Goal: Transaction & Acquisition: Purchase product/service

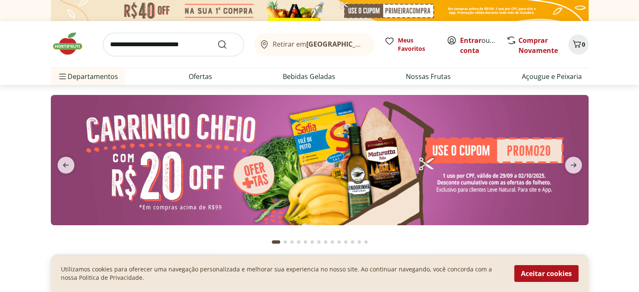
click at [218, 156] on img at bounding box center [320, 160] width 538 height 130
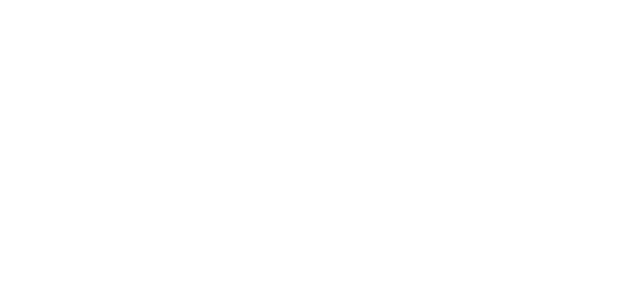
select select "**********"
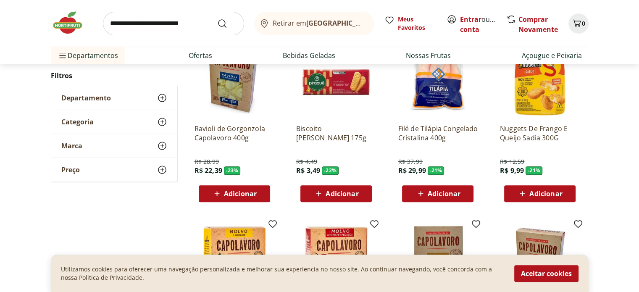
scroll to position [294, 0]
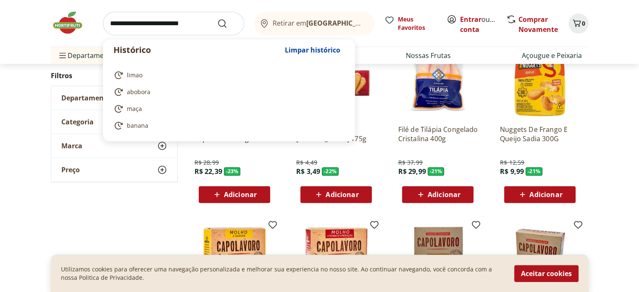
click at [139, 27] on input "search" at bounding box center [173, 24] width 141 height 24
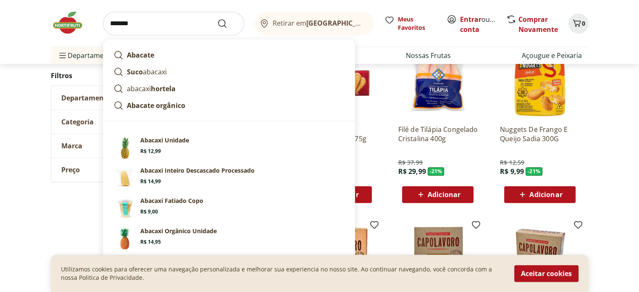
type input "*******"
click at [217, 18] on button "Submit Search" at bounding box center [227, 23] width 20 height 10
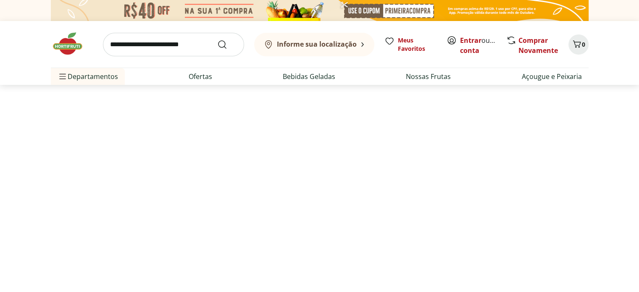
select select "**********"
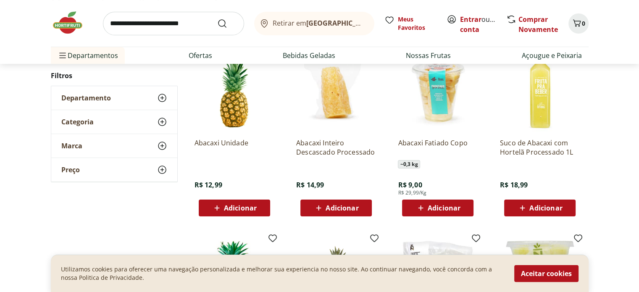
scroll to position [126, 0]
click at [331, 206] on span "Adicionar" at bounding box center [342, 208] width 33 height 7
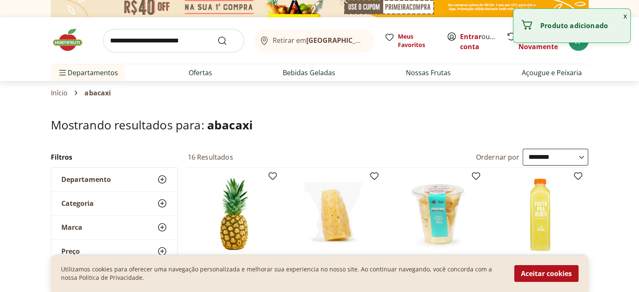
scroll to position [0, 0]
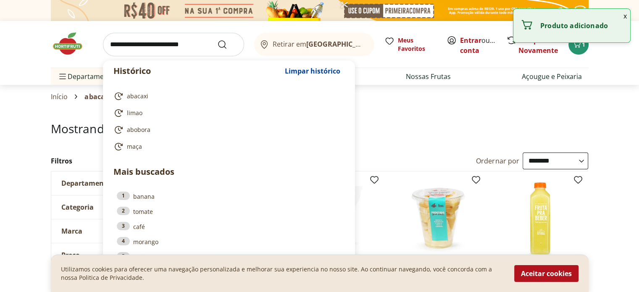
click at [181, 43] on input "search" at bounding box center [173, 45] width 141 height 24
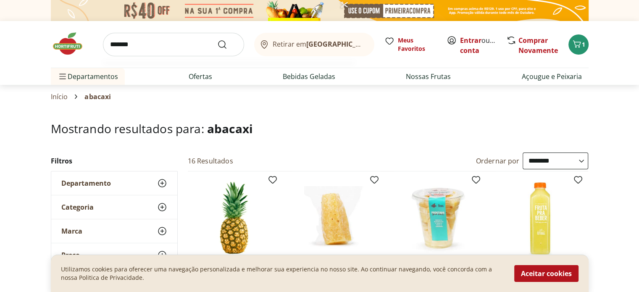
type input "*******"
click at [217, 39] on button "Submit Search" at bounding box center [227, 44] width 20 height 10
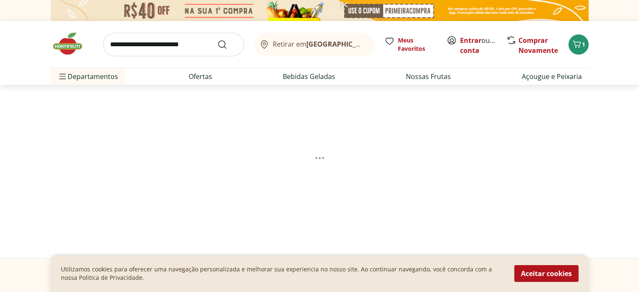
select select "**********"
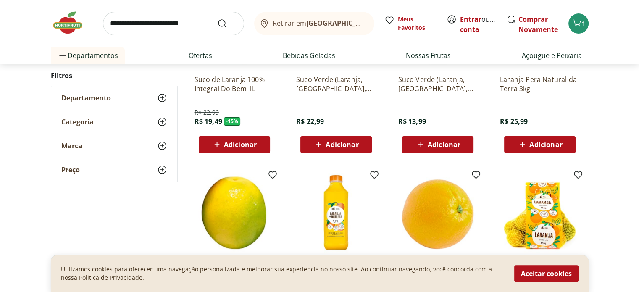
scroll to position [294, 0]
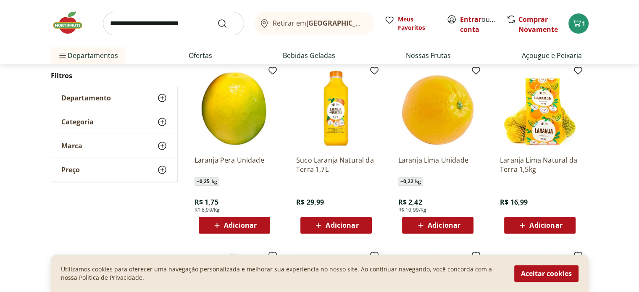
click at [226, 223] on span "Adicionar" at bounding box center [240, 225] width 33 height 7
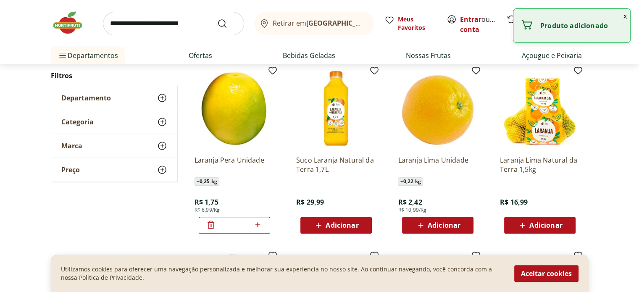
click at [257, 226] on icon at bounding box center [257, 225] width 11 height 10
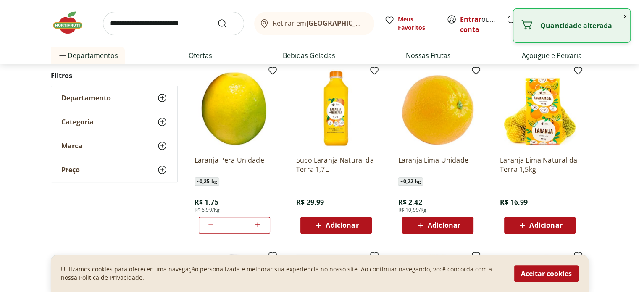
click at [257, 226] on icon at bounding box center [257, 225] width 11 height 10
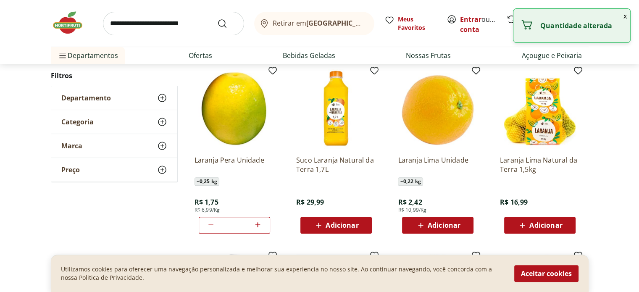
click at [257, 226] on icon at bounding box center [257, 225] width 11 height 10
type input "**"
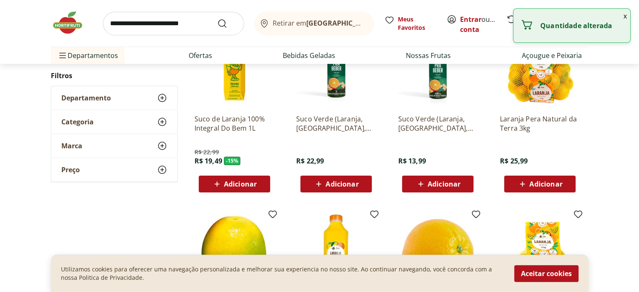
scroll to position [126, 0]
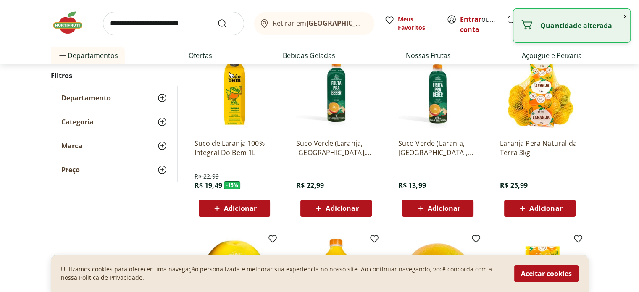
click at [541, 207] on span "Adicionar" at bounding box center [545, 208] width 33 height 7
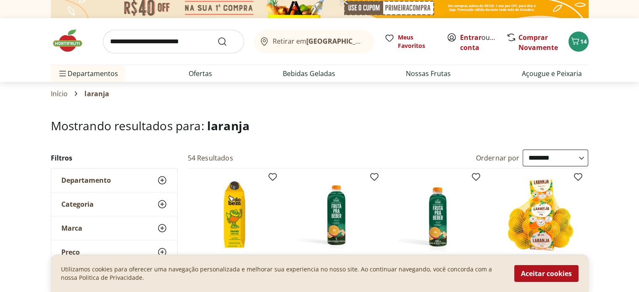
scroll to position [0, 0]
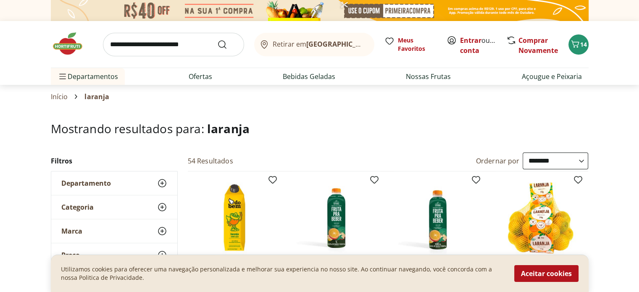
click at [196, 47] on input "search" at bounding box center [173, 45] width 141 height 24
type input "*****"
click at [217, 39] on button "Submit Search" at bounding box center [227, 44] width 20 height 10
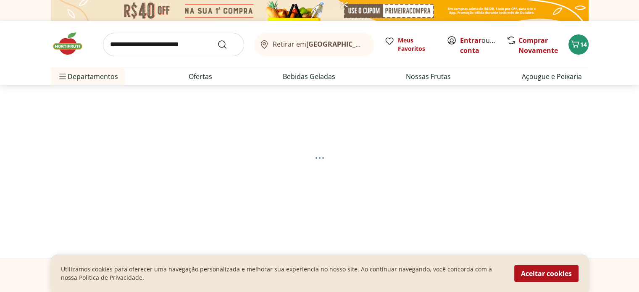
select select "**********"
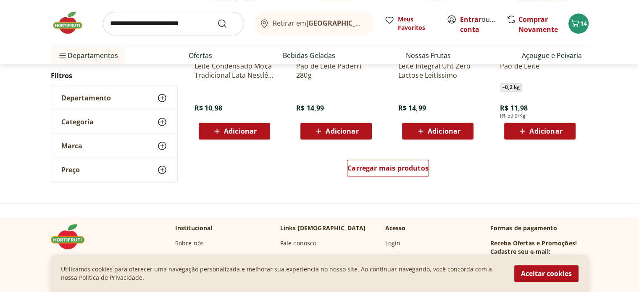
scroll to position [546, 0]
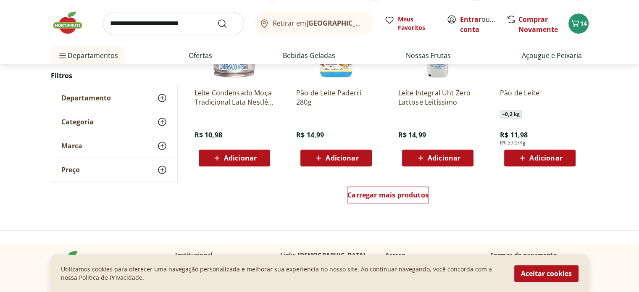
click at [165, 19] on input "search" at bounding box center [173, 24] width 141 height 24
type input "**********"
click at [217, 18] on button "Submit Search" at bounding box center [227, 23] width 20 height 10
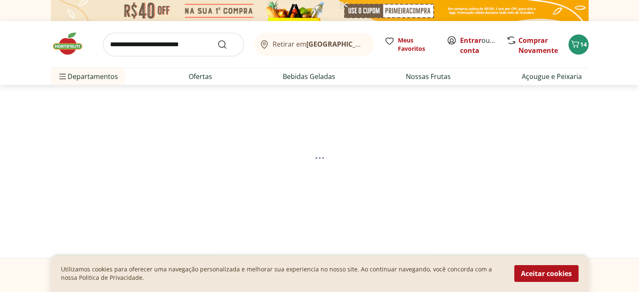
select select "**********"
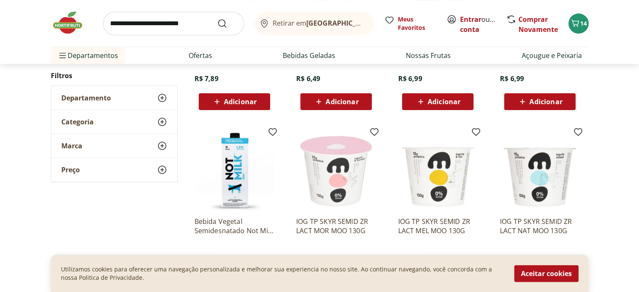
scroll to position [168, 0]
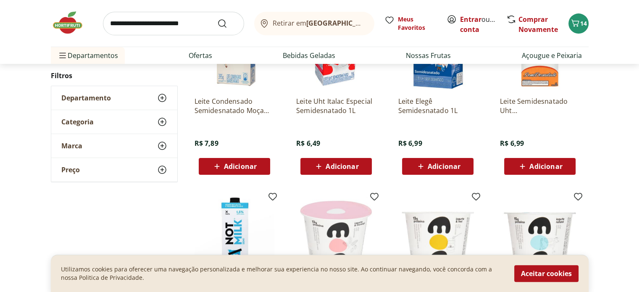
click at [321, 162] on icon at bounding box center [318, 166] width 11 height 10
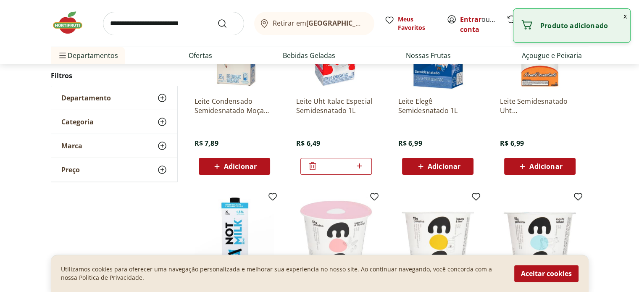
click at [361, 169] on icon at bounding box center [359, 166] width 11 height 10
click at [361, 166] on icon at bounding box center [359, 166] width 11 height 10
type input "*"
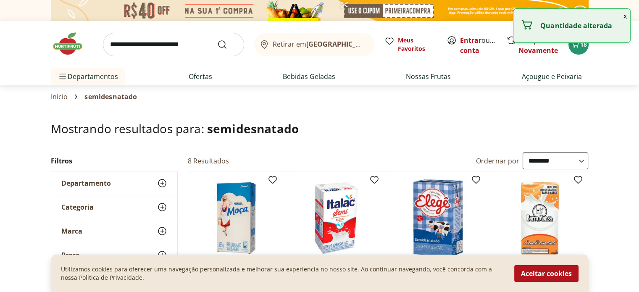
click at [191, 42] on input "search" at bounding box center [173, 45] width 141 height 24
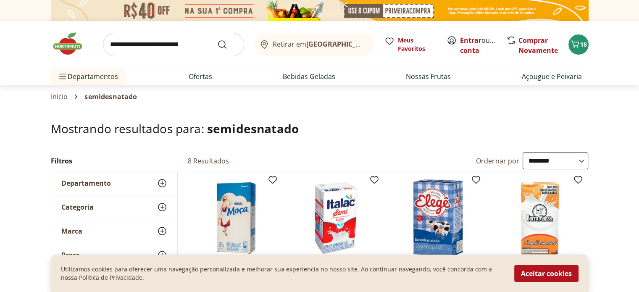
click at [470, 40] on link "Entrar" at bounding box center [470, 40] width 21 height 9
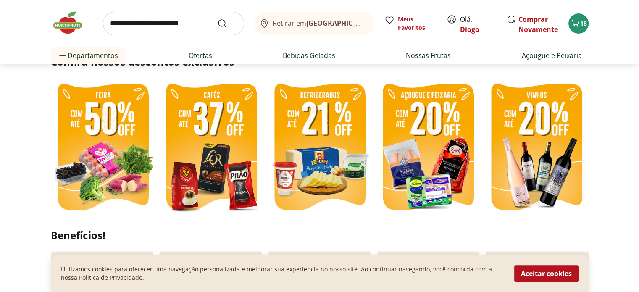
scroll to position [210, 0]
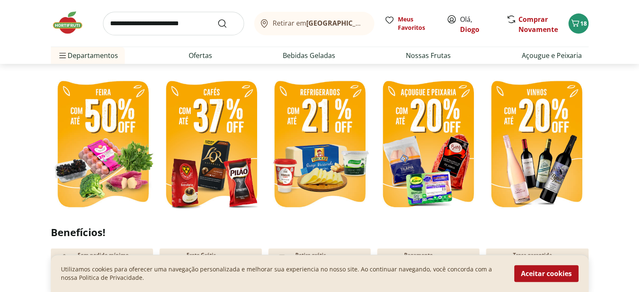
click at [97, 122] on img at bounding box center [103, 145] width 104 height 139
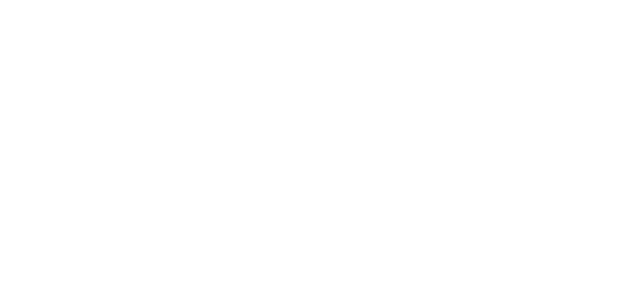
select select "**********"
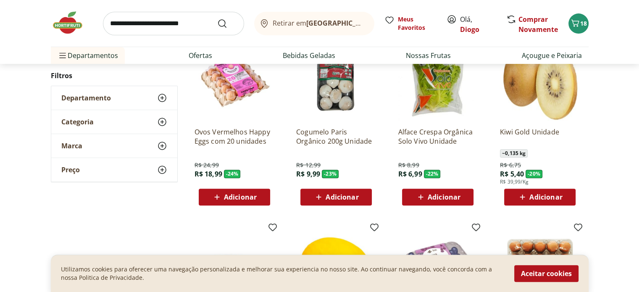
scroll to position [294, 0]
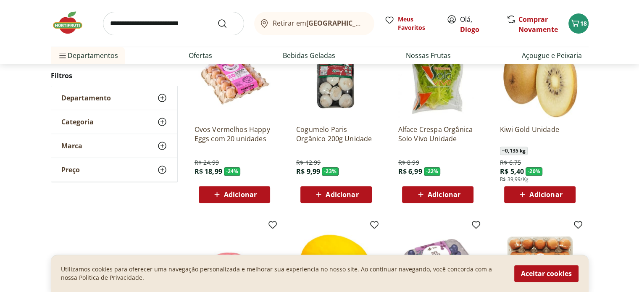
click at [234, 193] on span "Adicionar" at bounding box center [240, 194] width 33 height 7
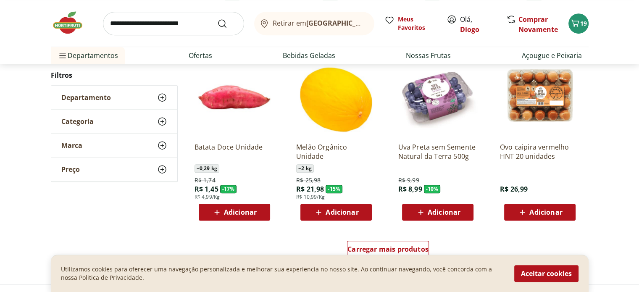
scroll to position [462, 0]
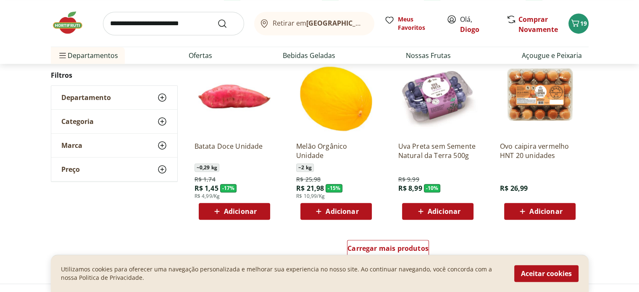
click at [232, 215] on span "Adicionar" at bounding box center [240, 211] width 33 height 7
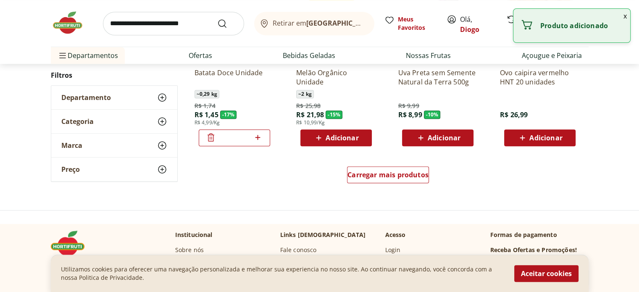
scroll to position [546, 0]
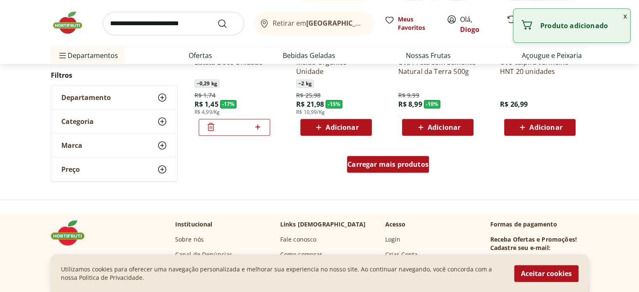
click at [395, 166] on span "Carregar mais produtos" at bounding box center [387, 164] width 81 height 7
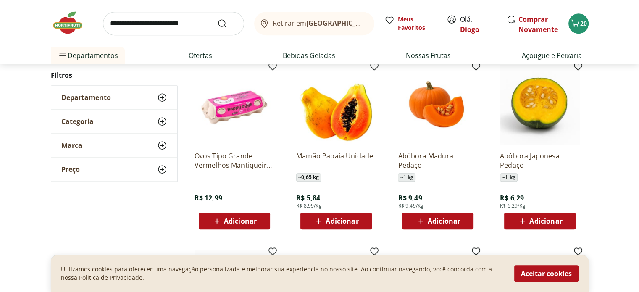
scroll to position [630, 0]
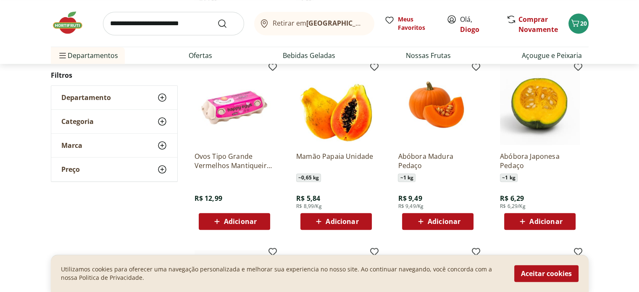
click at [329, 225] on span "Adicionar" at bounding box center [342, 221] width 33 height 7
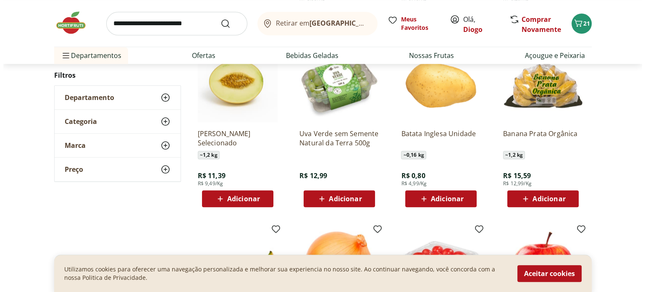
scroll to position [840, 0]
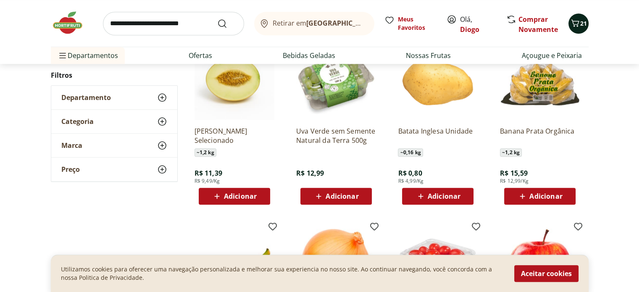
click at [578, 21] on icon "Carrinho" at bounding box center [575, 22] width 8 height 7
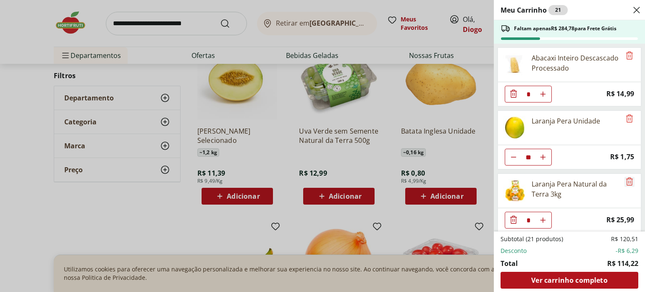
click at [625, 179] on icon "Remove" at bounding box center [630, 181] width 10 height 10
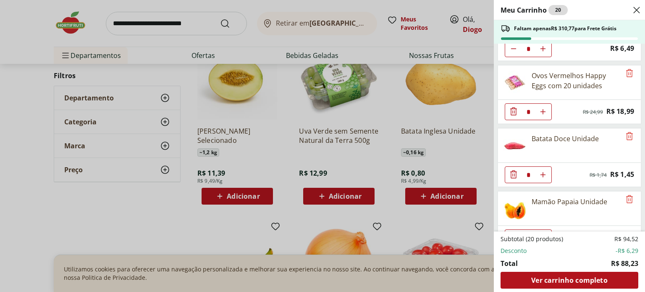
scroll to position [190, 0]
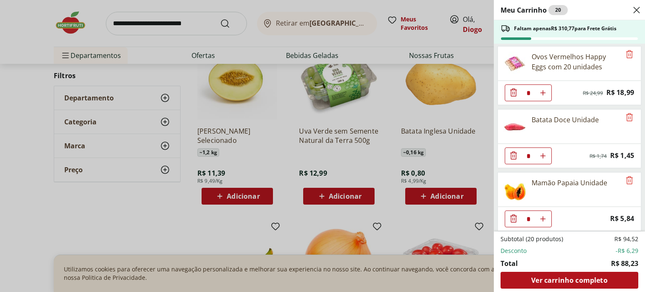
click at [544, 154] on icon "Aumentar Quantidade" at bounding box center [543, 155] width 7 height 7
type input "*"
click at [544, 216] on icon "Aumentar Quantidade" at bounding box center [543, 219] width 7 height 7
type input "*"
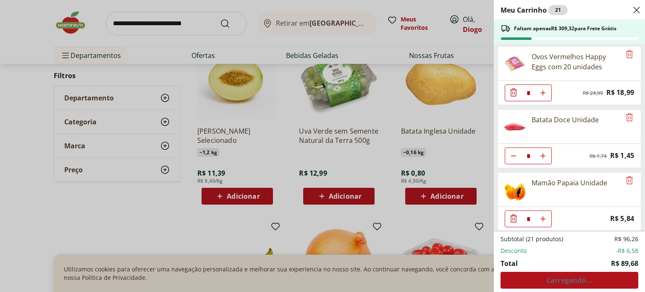
type input "*"
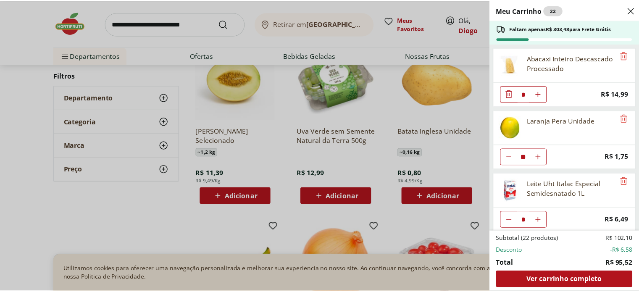
scroll to position [0, 0]
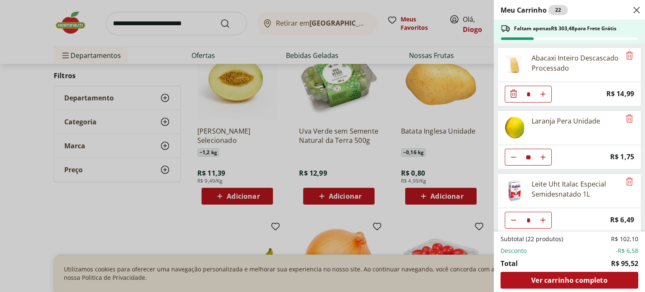
click at [50, 211] on div "Meu Carrinho 22 Faltam apenas R$ 303,48 para Frete Grátis Abacaxi Inteiro Desca…" at bounding box center [322, 146] width 645 height 292
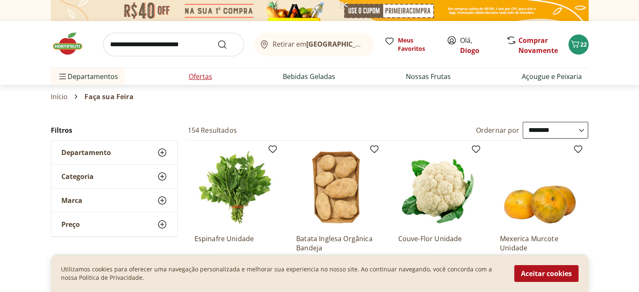
click at [192, 74] on link "Ofertas" at bounding box center [201, 76] width 24 height 10
select select "**********"
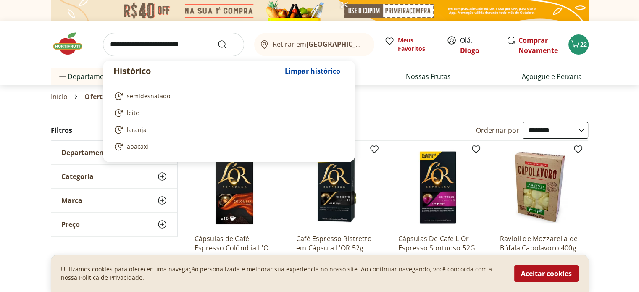
click at [144, 44] on input "search" at bounding box center [173, 45] width 141 height 24
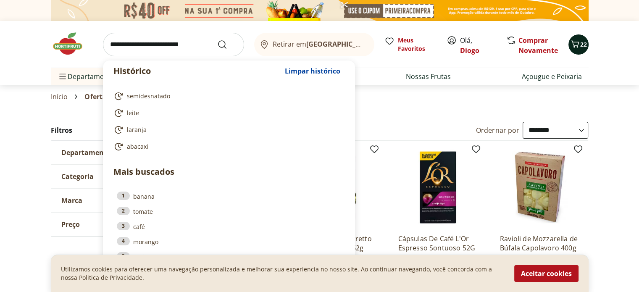
click at [572, 50] on button "22" at bounding box center [578, 44] width 20 height 20
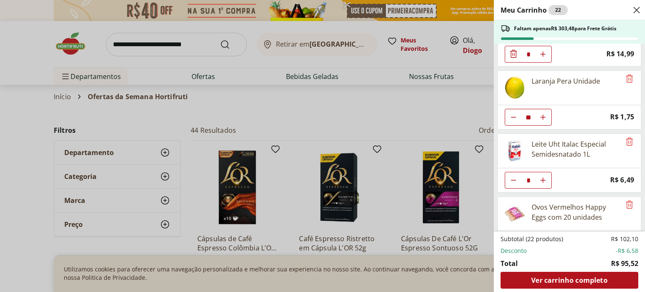
scroll to position [42, 0]
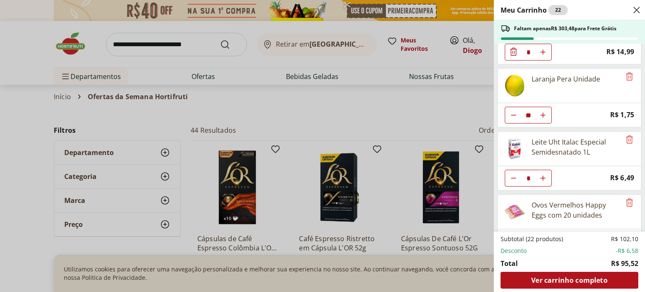
click at [542, 175] on icon "Aumentar Quantidade" at bounding box center [543, 178] width 7 height 7
type input "*"
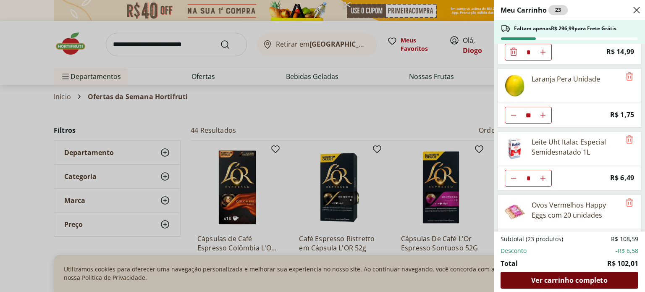
click at [602, 277] on span "Ver carrinho completo" at bounding box center [569, 280] width 76 height 7
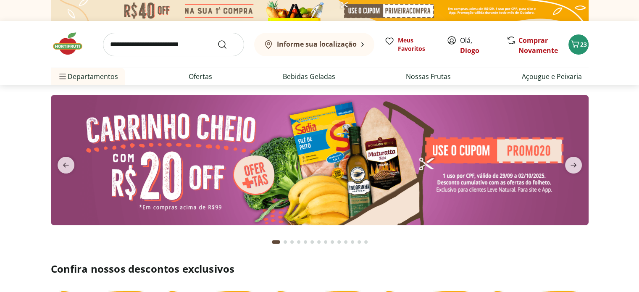
click at [163, 40] on input "search" at bounding box center [173, 45] width 141 height 24
type input "****"
click at [217, 39] on button "Submit Search" at bounding box center [227, 44] width 20 height 10
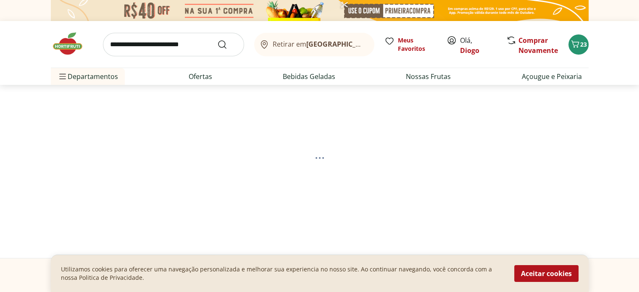
select select "**********"
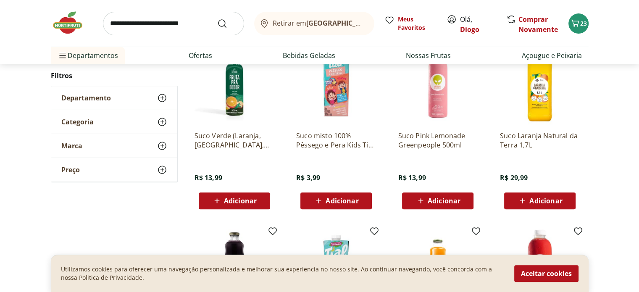
scroll to position [210, 0]
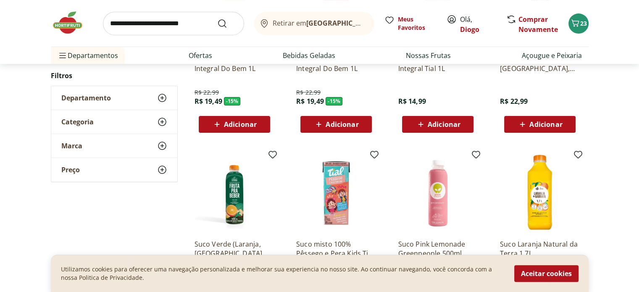
click at [166, 21] on input "search" at bounding box center [173, 24] width 141 height 24
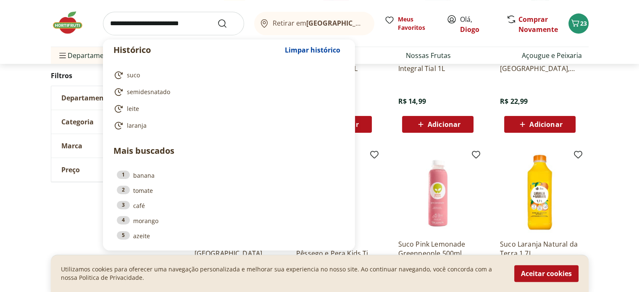
type input "*"
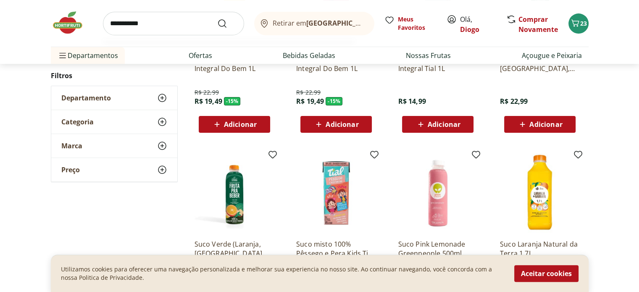
type input "**********"
click at [217, 18] on button "Submit Search" at bounding box center [227, 23] width 20 height 10
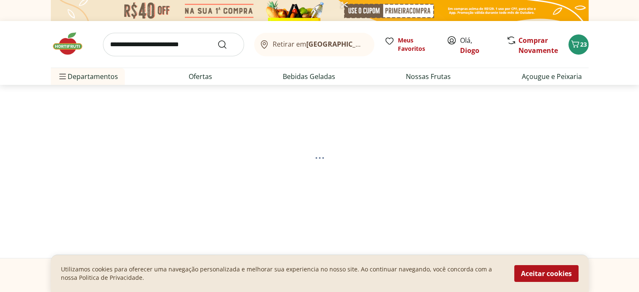
select select "**********"
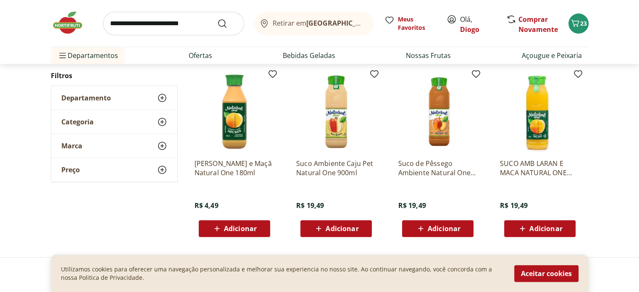
scroll to position [294, 0]
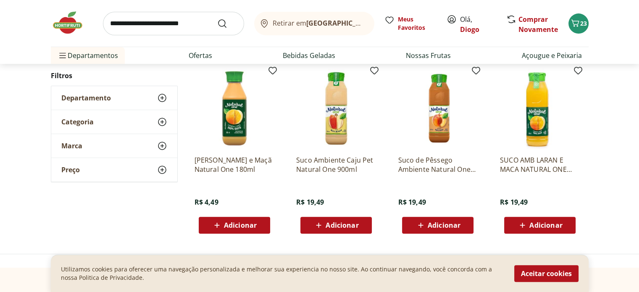
click at [534, 116] on img at bounding box center [540, 109] width 80 height 80
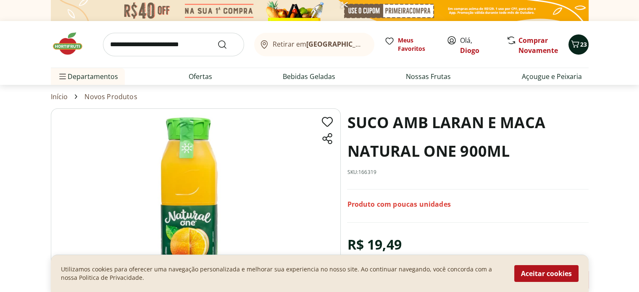
click at [580, 42] on span "23" at bounding box center [583, 44] width 7 height 8
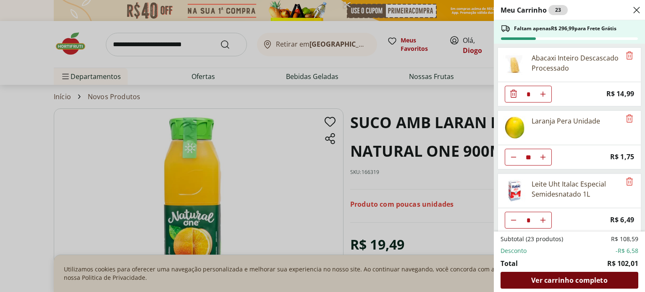
click at [610, 281] on div "Ver carrinho completo" at bounding box center [570, 280] width 138 height 17
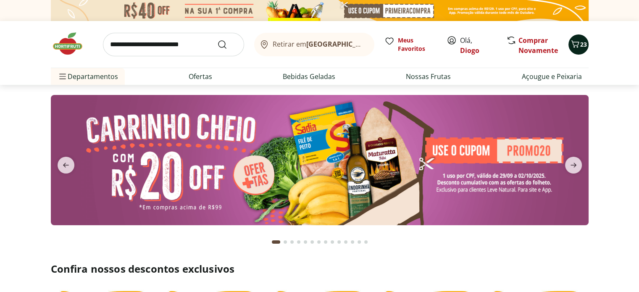
click at [578, 47] on icon "Carrinho" at bounding box center [575, 44] width 10 height 10
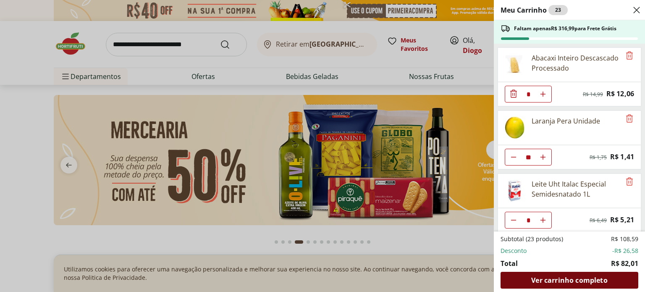
click at [585, 278] on span "Ver carrinho completo" at bounding box center [569, 280] width 76 height 7
